Goal: Find contact information: Find contact information

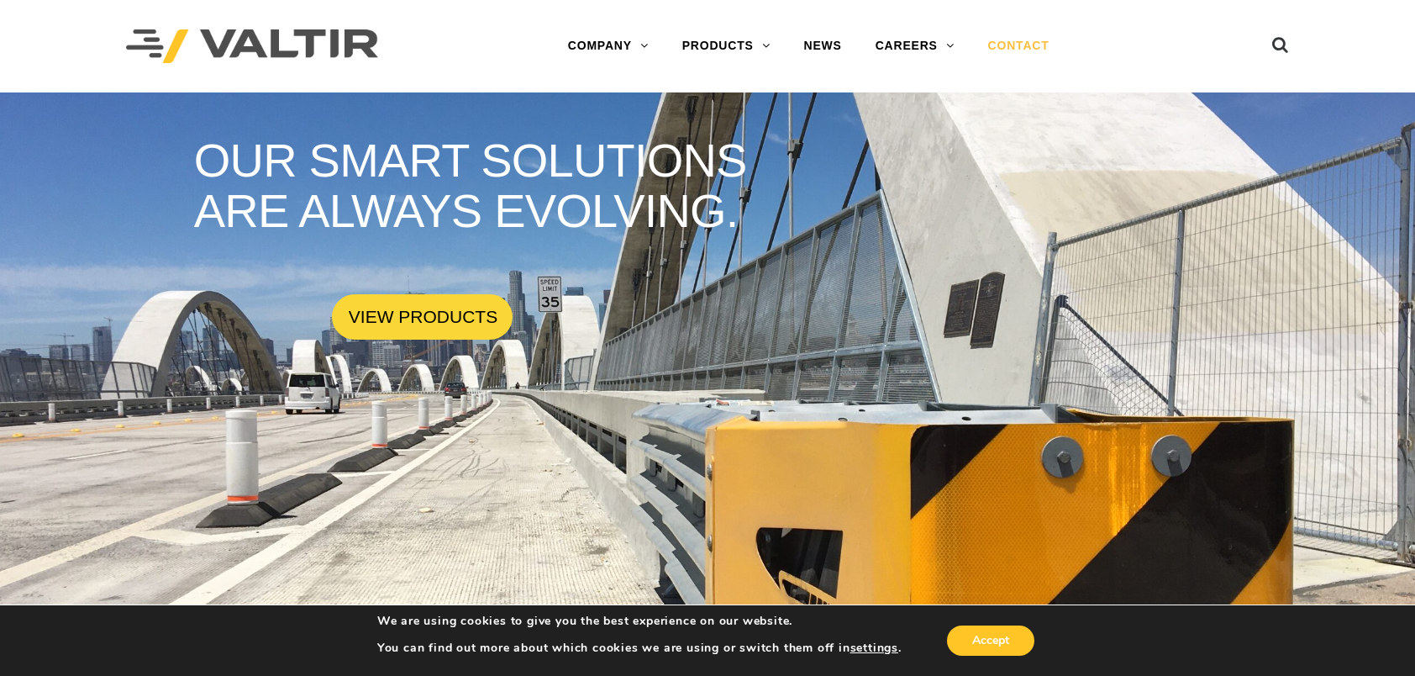
click at [1022, 45] on link "CONTACT" at bounding box center [1018, 46] width 95 height 34
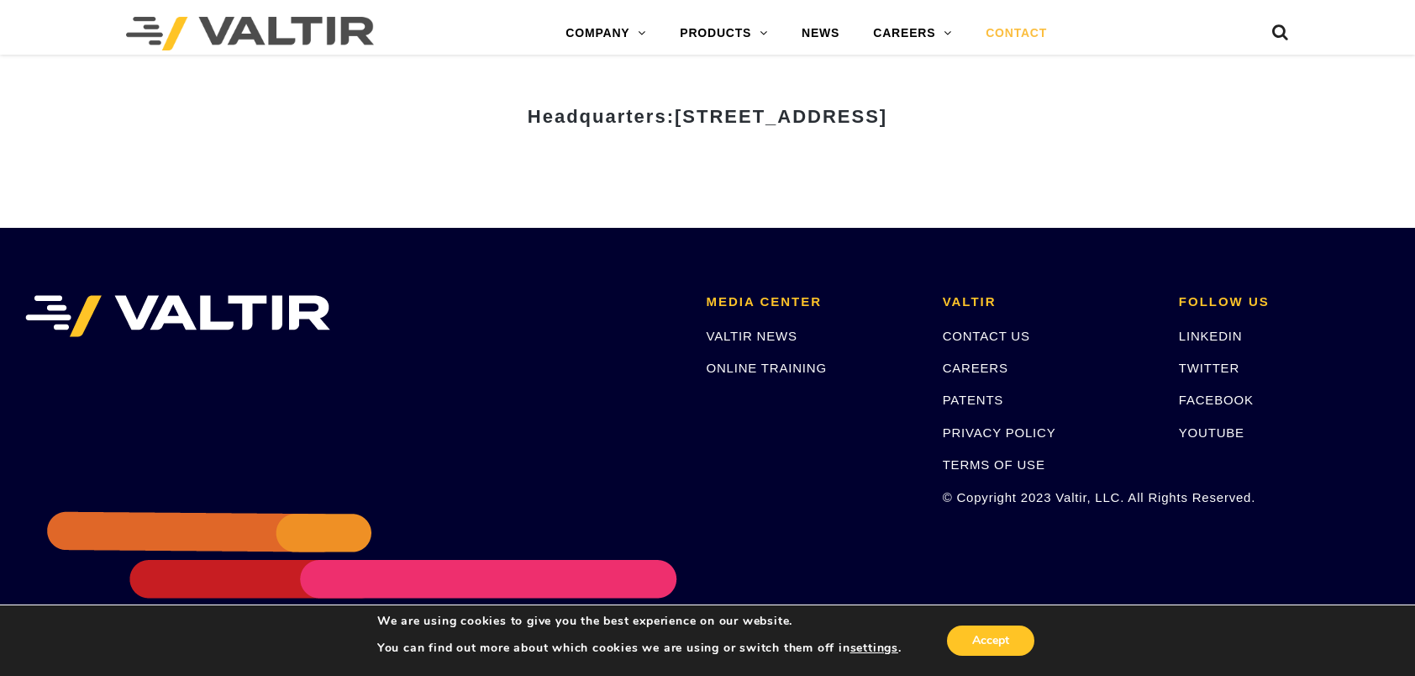
scroll to position [2344, 0]
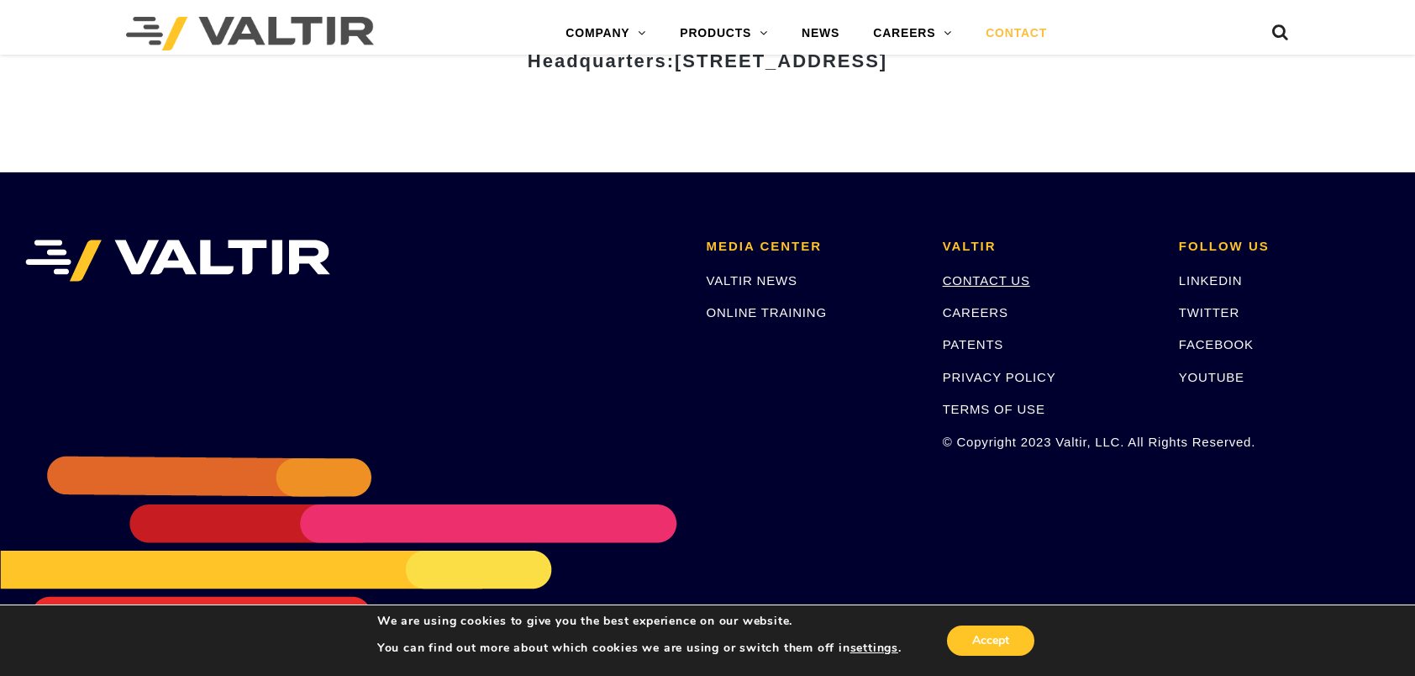
click at [992, 276] on link "CONTACT US" at bounding box center [986, 280] width 87 height 14
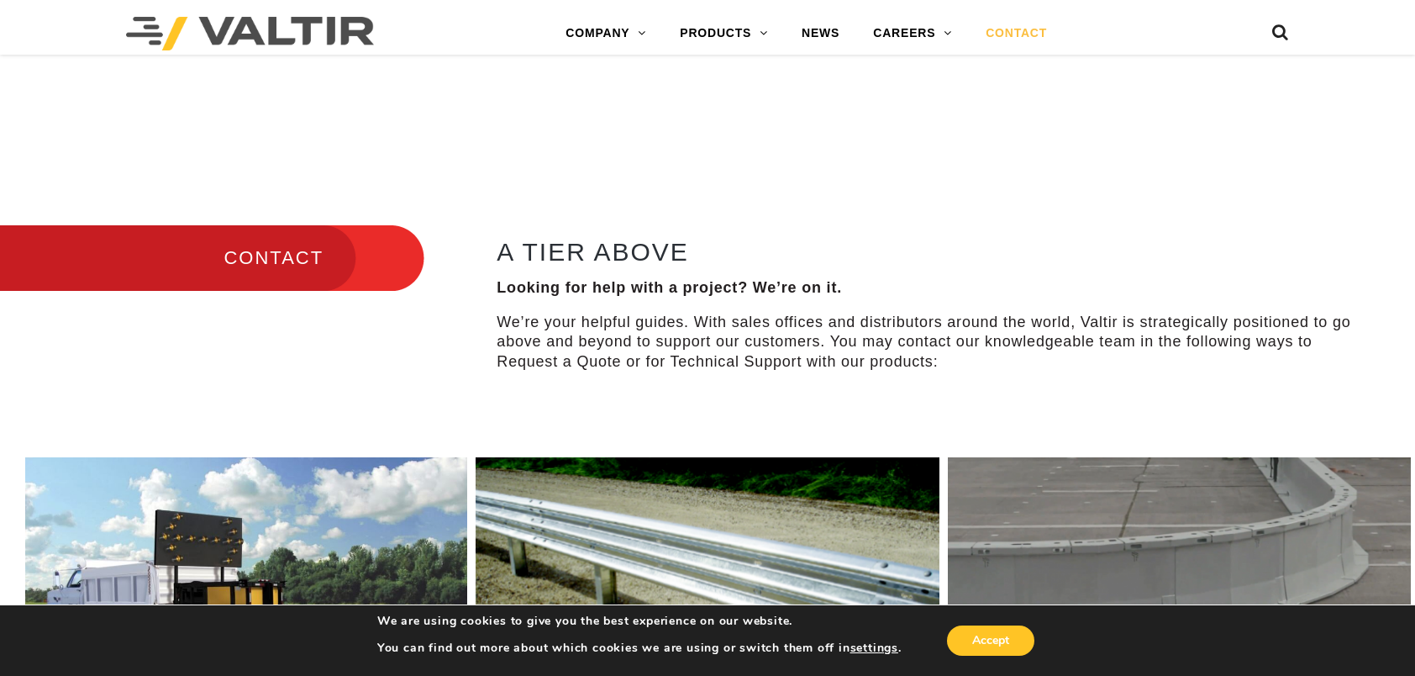
scroll to position [504, 0]
